Goal: Task Accomplishment & Management: Complete application form

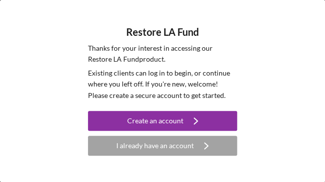
click at [115, 143] on button "I already have an account Icon/Navigate" at bounding box center [162, 146] width 149 height 20
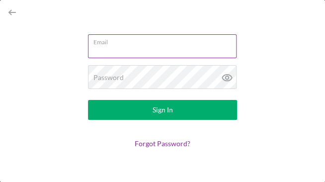
click at [137, 49] on input "Email" at bounding box center [162, 46] width 149 height 24
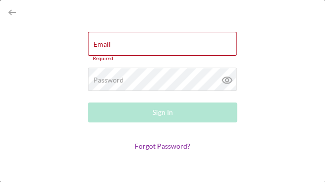
click at [56, 48] on div "Email Required Password Required Sign In Forgot Password?" at bounding box center [162, 91] width 325 height 182
click at [8, 10] on icon "button" at bounding box center [12, 12] width 22 height 22
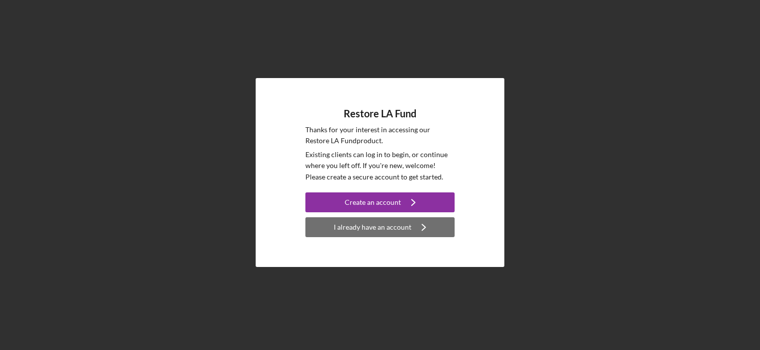
click at [358, 224] on div "I already have an account" at bounding box center [373, 227] width 78 height 20
